Goal: Check status

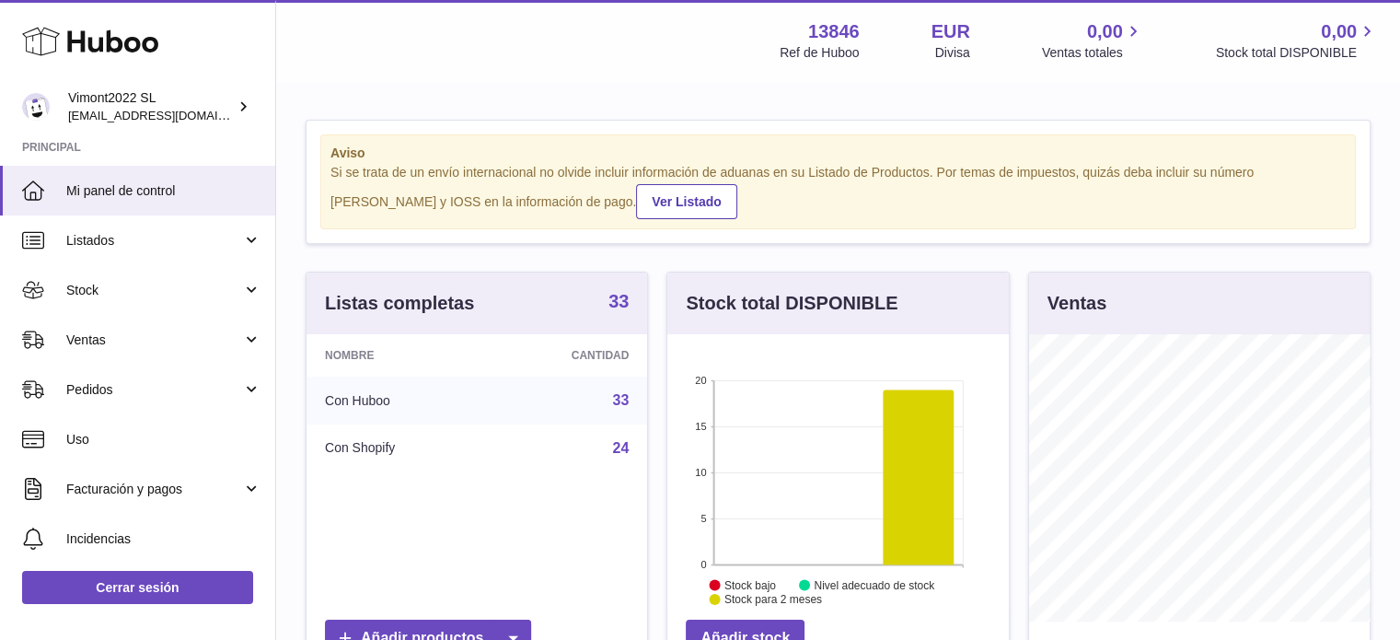
click at [608, 299] on strong "33" at bounding box center [618, 301] width 20 height 18
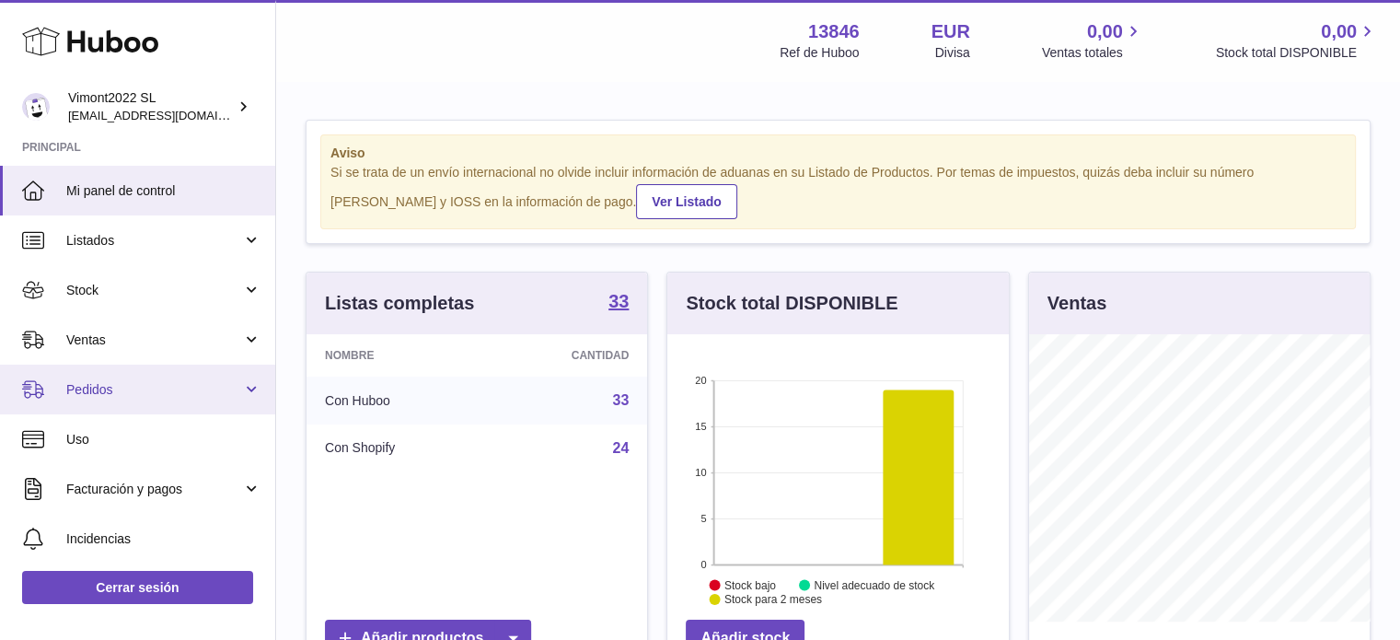
scroll to position [920143, 920089]
click at [204, 406] on link "Pedidos" at bounding box center [137, 389] width 275 height 50
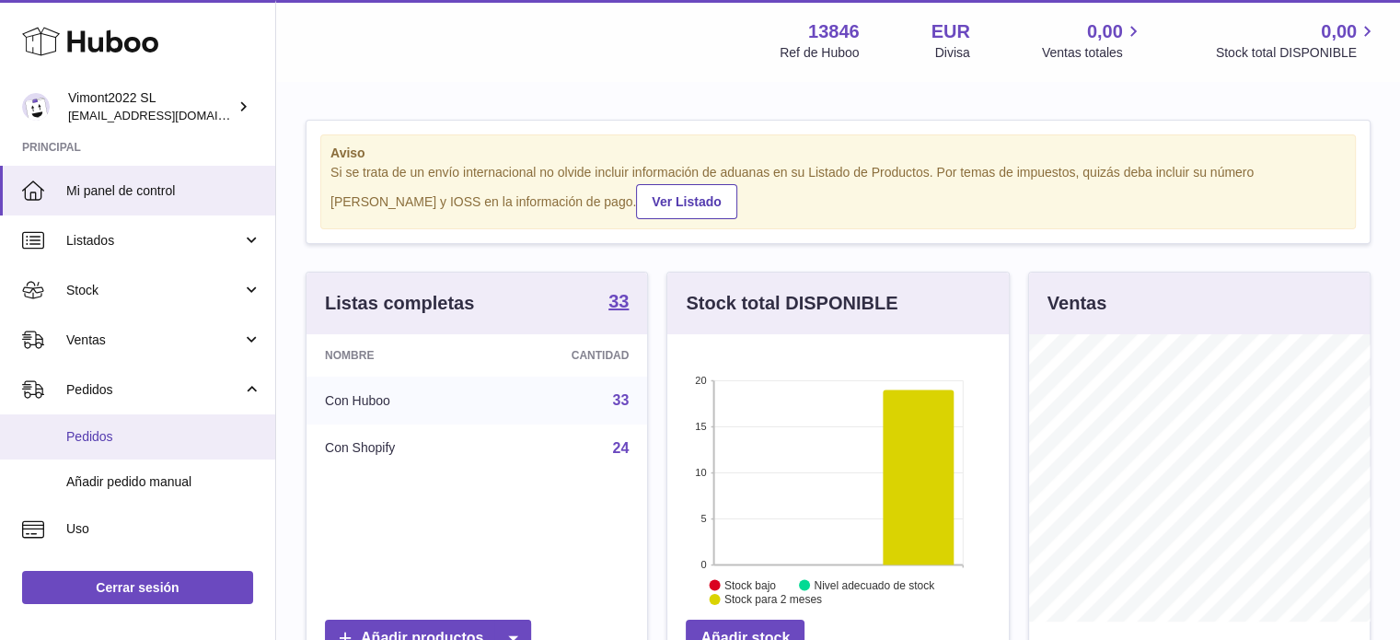
click at [193, 438] on span "Pedidos" at bounding box center [163, 436] width 195 height 17
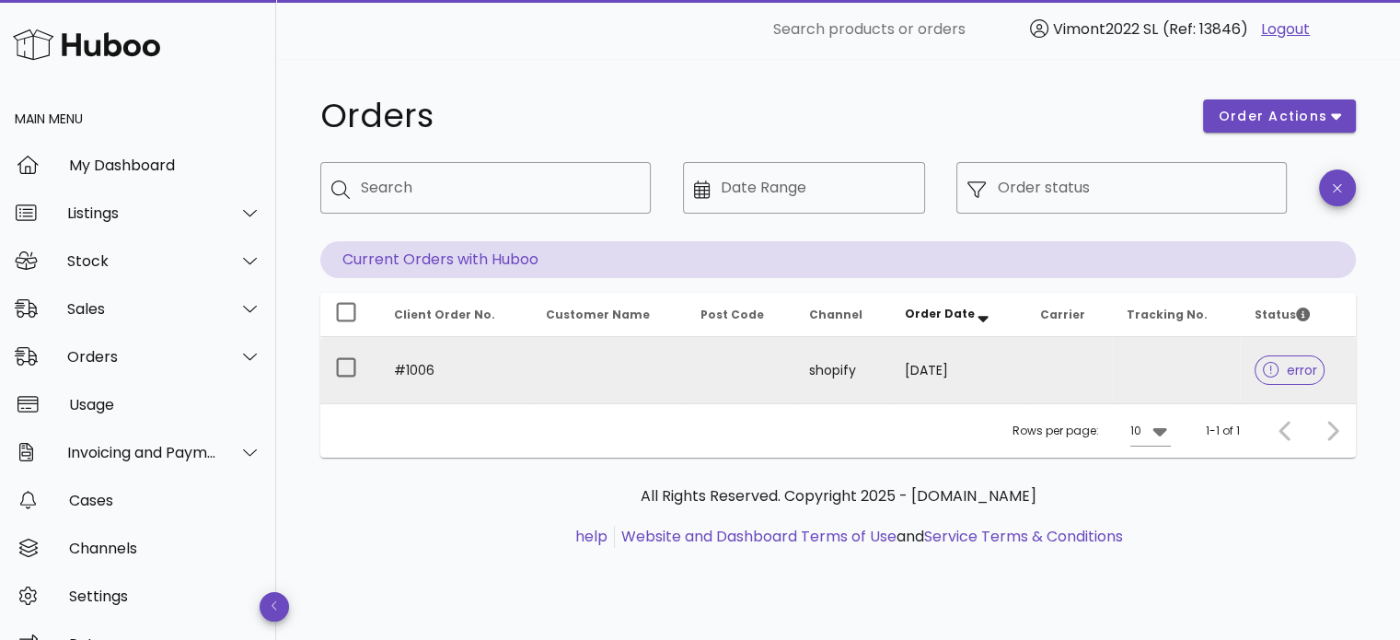
click at [1289, 368] on span "error" at bounding box center [1290, 370] width 54 height 13
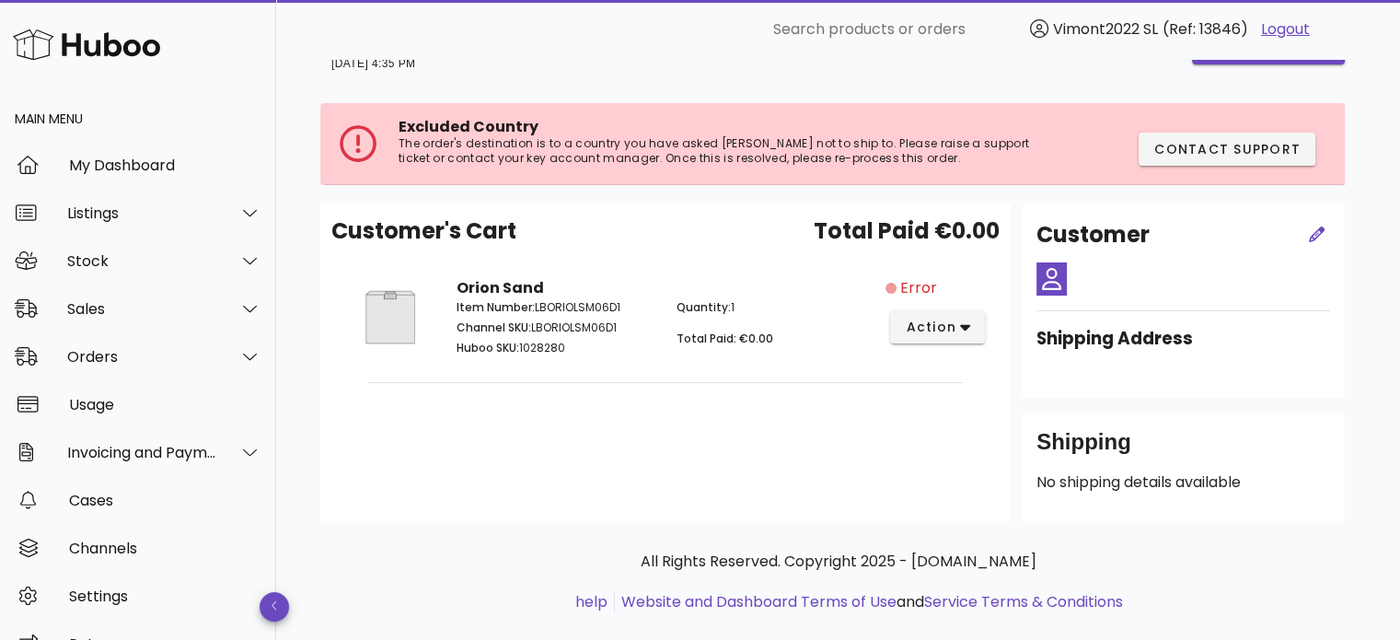
scroll to position [90, 0]
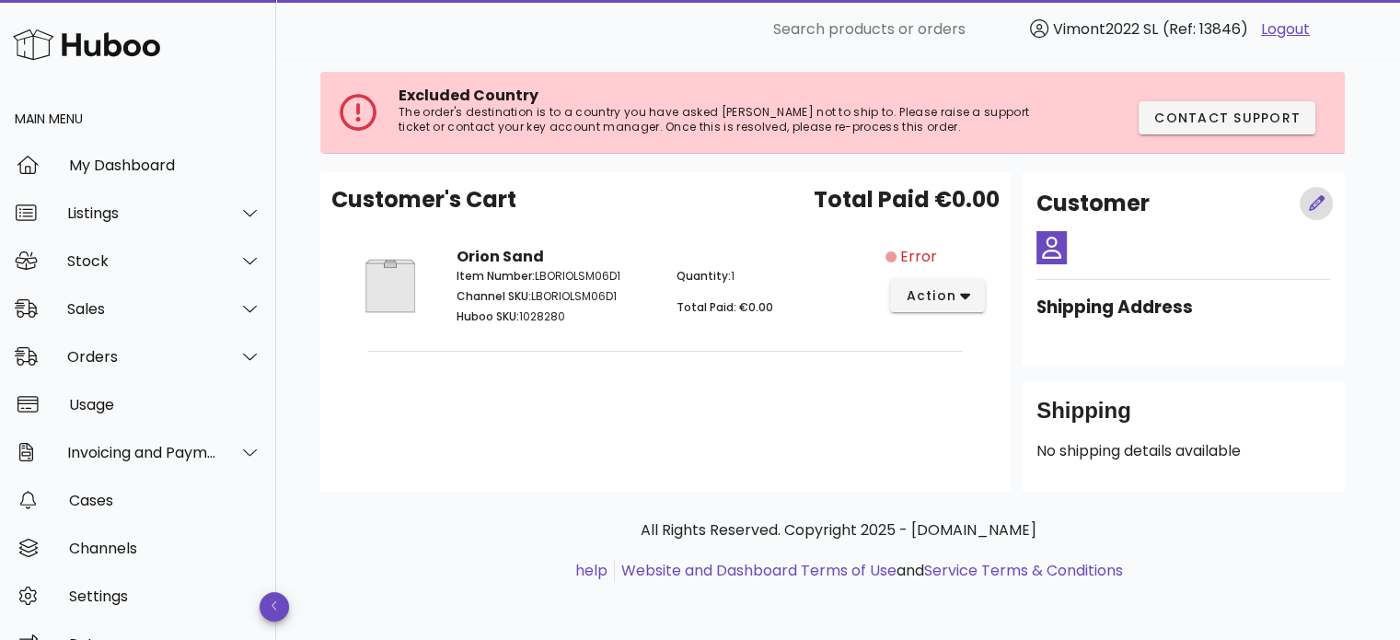
click at [1320, 208] on icon "button" at bounding box center [1317, 203] width 17 height 17
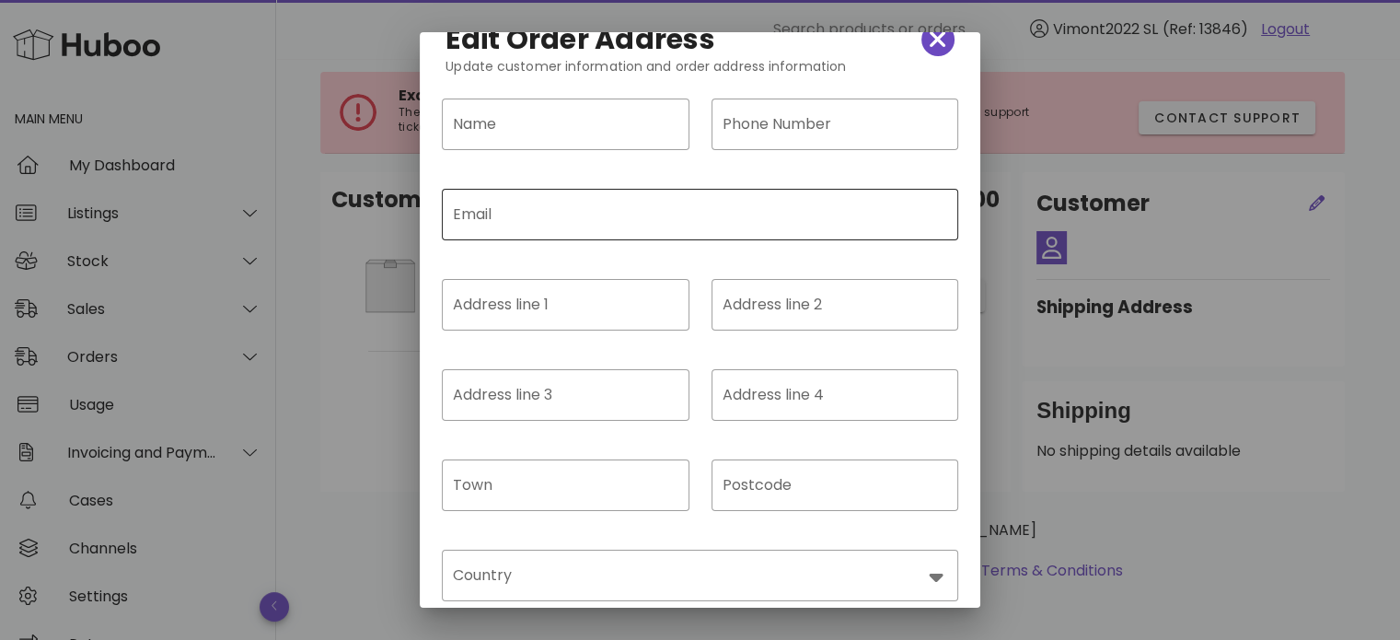
scroll to position [0, 0]
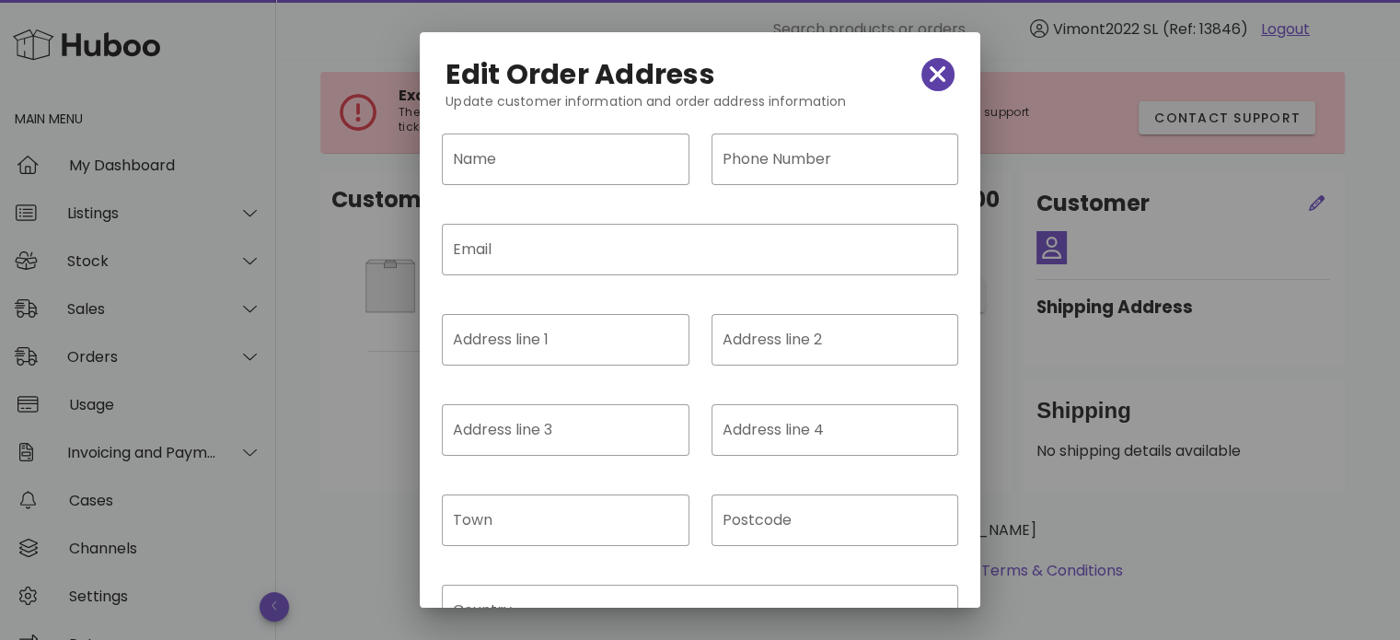
click at [930, 83] on icon "button" at bounding box center [938, 75] width 17 height 26
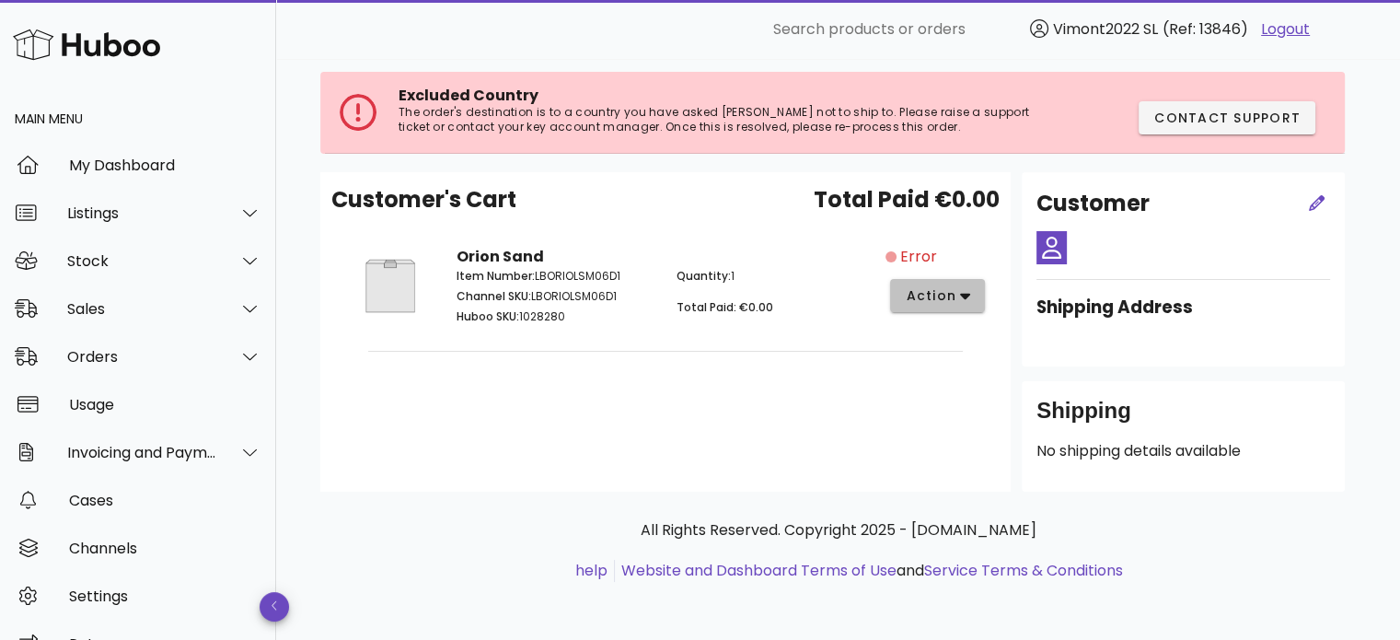
click at [931, 294] on span "action" at bounding box center [931, 295] width 52 height 19
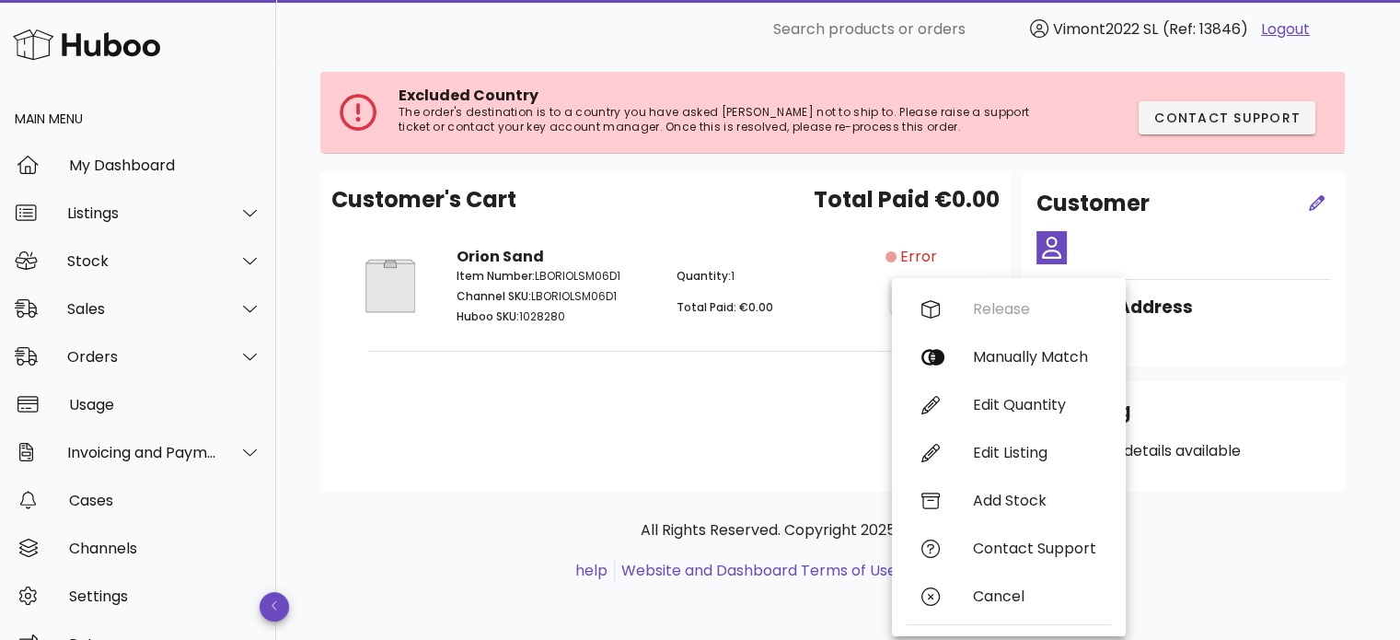
click at [729, 414] on div "Customer's Cart Total Paid €0.00 Orion Sand Item Number: LBORIOLSM06D1 Channel …" at bounding box center [665, 331] width 690 height 319
